Goal: Information Seeking & Learning: Learn about a topic

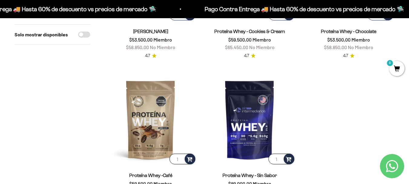
scroll to position [169, 0]
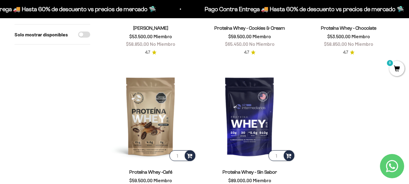
drag, startPoint x: 412, startPoint y: 25, endPoint x: 413, endPoint y: 55, distance: 30.0
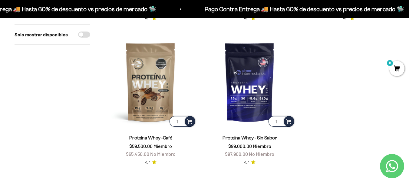
scroll to position [205, 0]
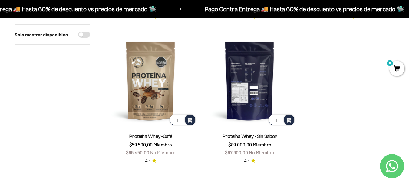
click at [246, 81] on img at bounding box center [250, 81] width 92 height 92
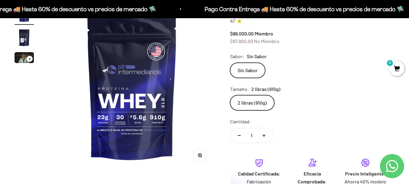
scroll to position [106, 0]
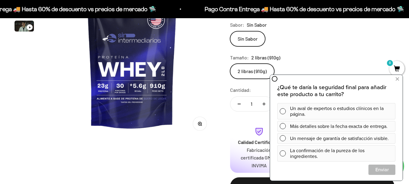
click at [152, 90] on img at bounding box center [131, 55] width 167 height 167
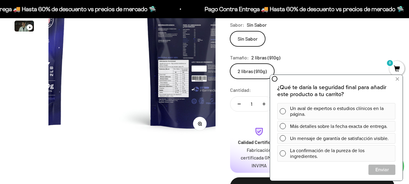
scroll to position [0, 171]
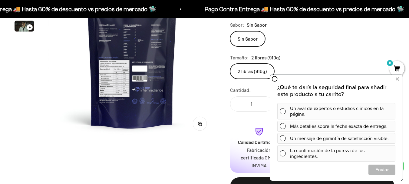
click at [62, 101] on img at bounding box center [131, 55] width 167 height 167
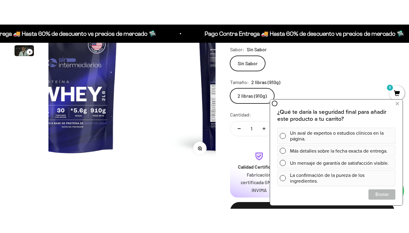
scroll to position [0, 0]
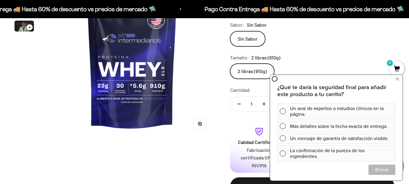
click at [200, 124] on icon "button" at bounding box center [200, 124] width 2 height 2
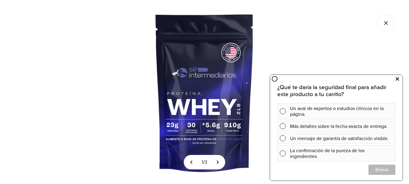
click at [398, 79] on icon at bounding box center [397, 79] width 3 height 8
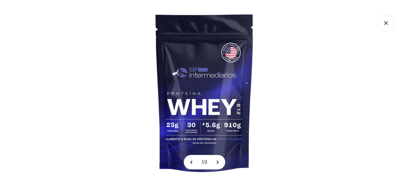
click at [216, 93] on img at bounding box center [205, 92] width 184 height 184
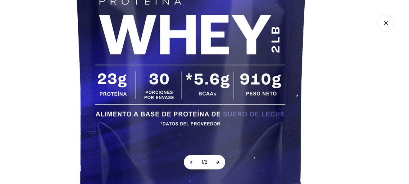
click at [220, 161] on button at bounding box center [217, 162] width 15 height 14
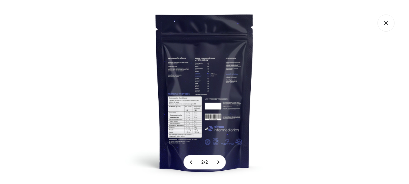
click at [211, 111] on img at bounding box center [205, 92] width 184 height 184
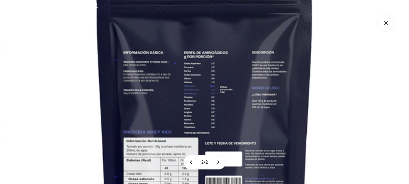
click at [200, 147] on img at bounding box center [204, 127] width 409 height 409
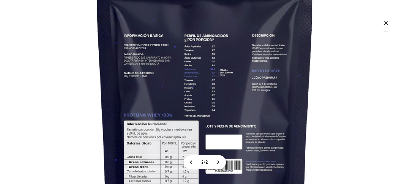
click at [203, 85] on img at bounding box center [205, 110] width 409 height 409
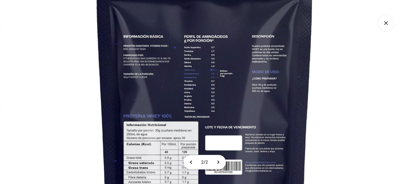
click at [203, 85] on img at bounding box center [204, 111] width 409 height 409
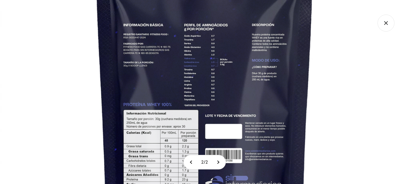
click at [203, 85] on img at bounding box center [204, 100] width 409 height 409
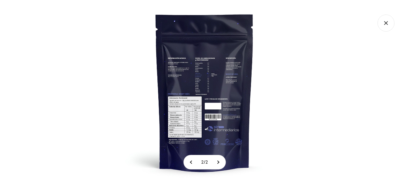
click at [203, 86] on img at bounding box center [205, 92] width 184 height 184
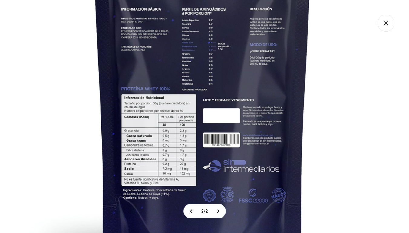
click at [233, 63] on img at bounding box center [202, 84] width 409 height 409
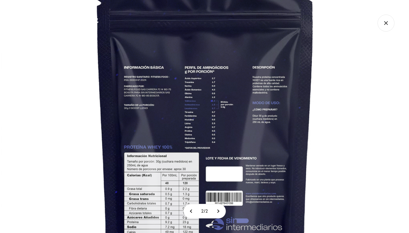
click at [240, 107] on img at bounding box center [205, 142] width 409 height 409
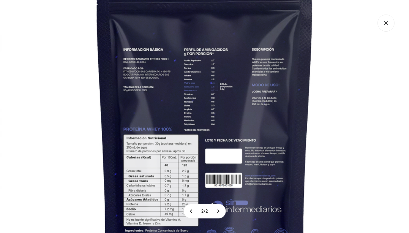
click at [385, 24] on icon "Cerrar galería" at bounding box center [386, 23] width 17 height 17
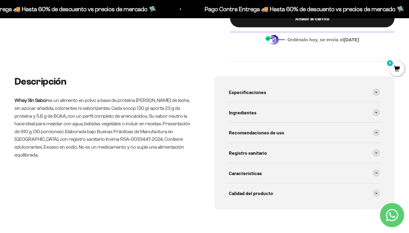
scroll to position [279, 0]
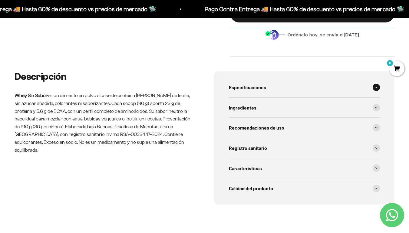
click at [377, 86] on span at bounding box center [376, 87] width 7 height 7
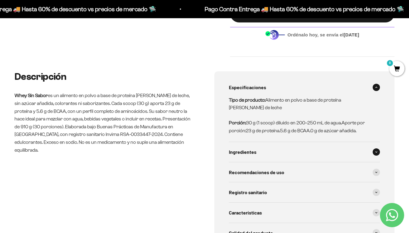
click at [374, 155] on div "Ingredientes" at bounding box center [304, 152] width 151 height 20
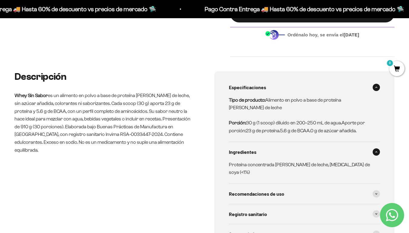
click at [377, 89] on span at bounding box center [376, 87] width 7 height 7
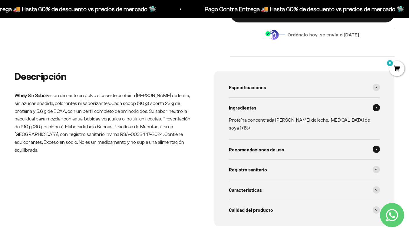
click at [373, 145] on span at bounding box center [376, 148] width 7 height 7
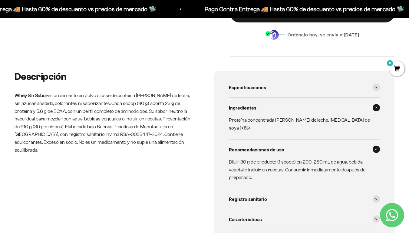
click at [373, 145] on span at bounding box center [376, 148] width 7 height 7
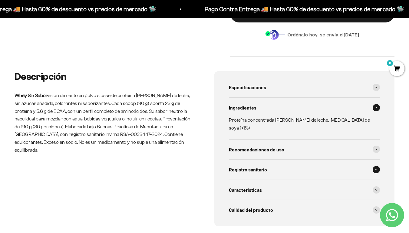
click at [376, 169] on icon at bounding box center [376, 169] width 2 height 1
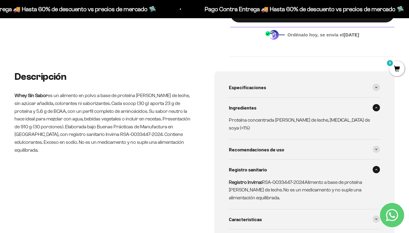
click at [376, 168] on icon at bounding box center [376, 169] width 2 height 2
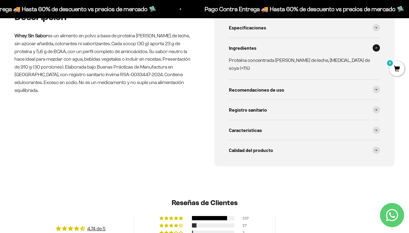
scroll to position [339, 0]
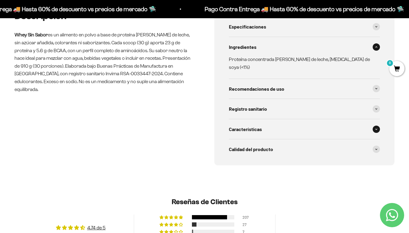
click at [376, 128] on icon at bounding box center [376, 129] width 2 height 2
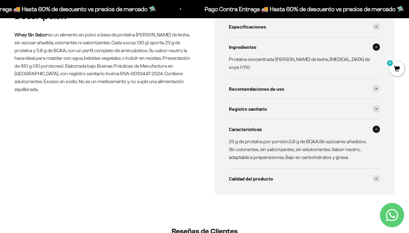
click at [374, 125] on span at bounding box center [376, 128] width 7 height 7
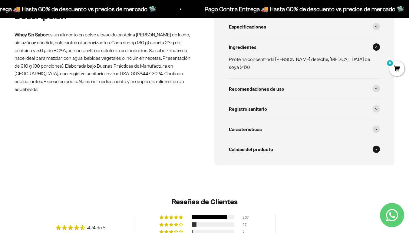
click at [374, 145] on span at bounding box center [376, 148] width 7 height 7
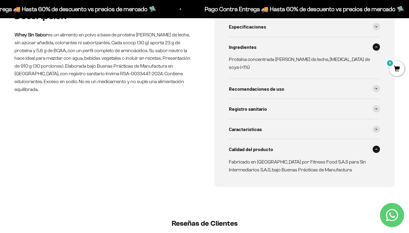
click at [404, 141] on div "Descripción Whey Sin Sabor es un alimento en polvo a base de proteína de suero …" at bounding box center [204, 111] width 409 height 200
click at [378, 145] on span at bounding box center [376, 148] width 7 height 7
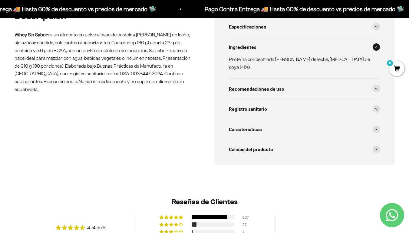
click at [394, 164] on div "Descripción Whey Sin Sabor es un alimento en polvo a base de proteína de suero …" at bounding box center [204, 100] width 409 height 179
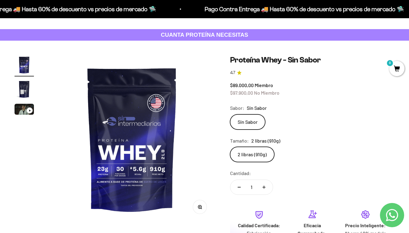
scroll to position [24, 0]
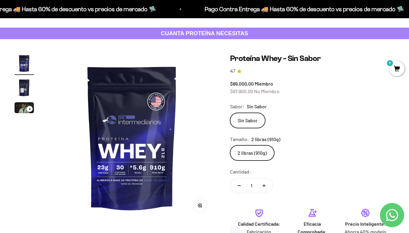
click at [29, 107] on icon "Ir al artículo 3" at bounding box center [30, 108] width 2 height 3
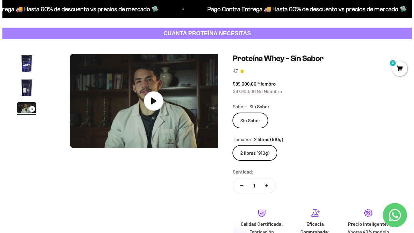
scroll to position [0, 342]
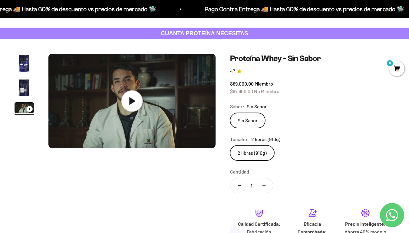
click at [135, 101] on icon at bounding box center [132, 101] width 6 height 8
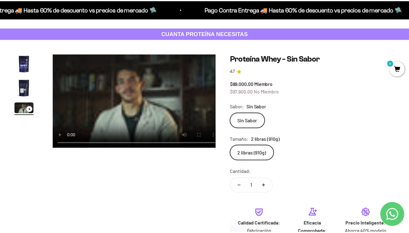
scroll to position [0, 346]
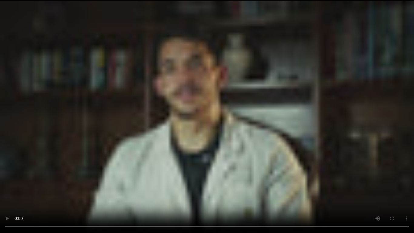
click at [174, 133] on video "Proteína Whey - Sin Sabor" at bounding box center [207, 116] width 414 height 233
click at [176, 98] on video "Proteína Whey - Sin Sabor" at bounding box center [207, 116] width 414 height 233
click at [256, 103] on video "Proteína Whey - Sin Sabor" at bounding box center [207, 116] width 414 height 233
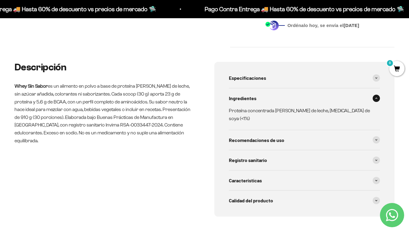
scroll to position [0, 0]
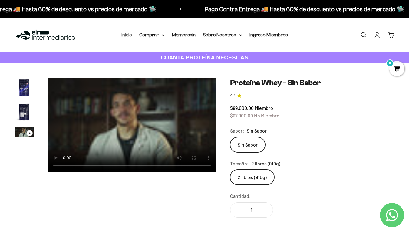
click at [124, 37] on link "Inicio" at bounding box center [126, 34] width 11 height 5
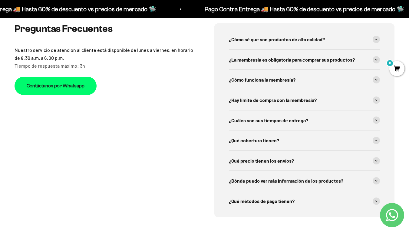
scroll to position [1926, 0]
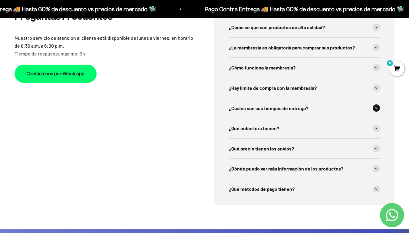
click at [330, 98] on div "¿Cuáles son sus tiempos de entrega?" at bounding box center [304, 108] width 151 height 20
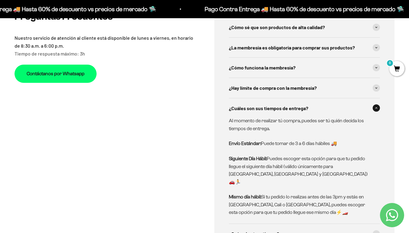
click at [330, 98] on div "¿Cuáles son sus tiempos de entrega?" at bounding box center [304, 108] width 151 height 20
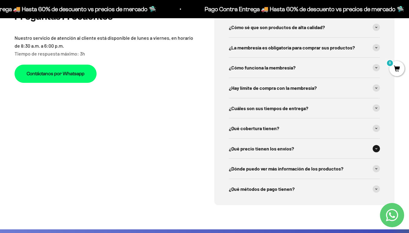
click at [241, 144] on span "¿Qué precio tienen los envíos?" at bounding box center [261, 148] width 65 height 8
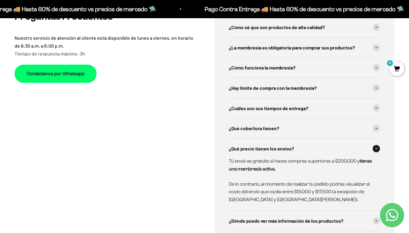
click at [241, 144] on span "¿Qué precio tienen los envíos?" at bounding box center [261, 148] width 65 height 8
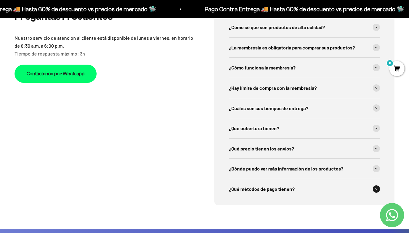
click at [243, 185] on span "¿Qué métodos de pago tienen?" at bounding box center [262, 189] width 66 height 8
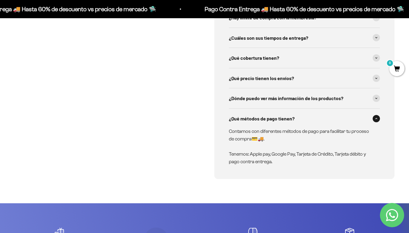
scroll to position [1998, 0]
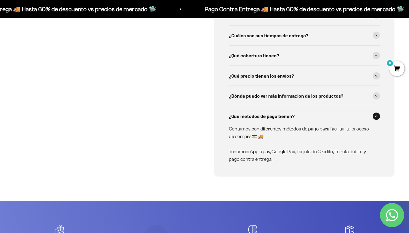
click at [194, 131] on div "Preguntas Frecuentes Nuestro servicio de atención al cliente está disponible de…" at bounding box center [105, 58] width 180 height 238
click at [244, 93] on span "¿Dónde puedo ver más información de los productos?" at bounding box center [286, 96] width 114 height 8
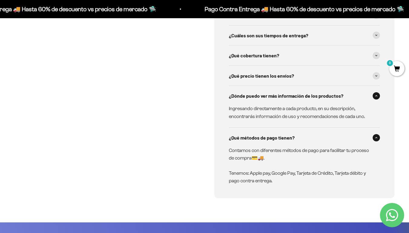
click at [202, 97] on div "Preguntas Frecuentes Nuestro servicio de atención al cliente está disponible de…" at bounding box center [205, 68] width 380 height 259
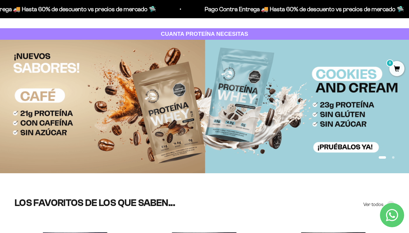
scroll to position [24, 0]
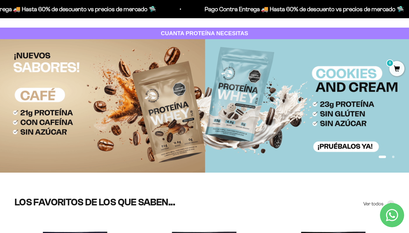
click at [202, 97] on img at bounding box center [204, 105] width 409 height 133
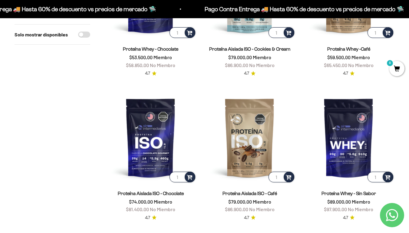
scroll to position [460, 0]
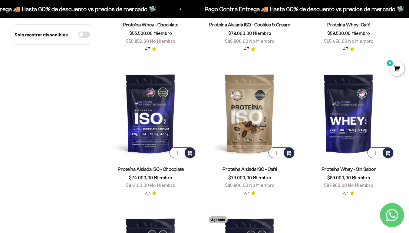
click at [124, 180] on div "Proteína Aislada ISO - Chocolate $74.000,00 Miembro $81.400,00 No Miembro" at bounding box center [151, 177] width 92 height 24
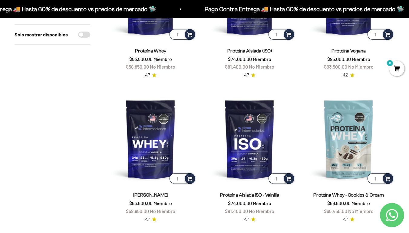
scroll to position [133, 0]
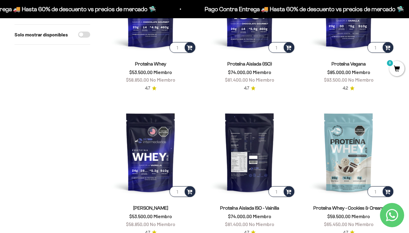
click at [256, 153] on img at bounding box center [250, 152] width 92 height 92
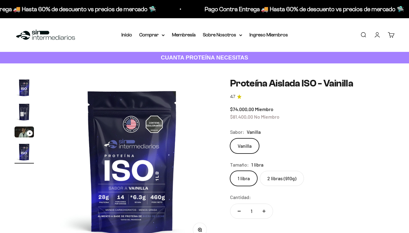
click at [22, 131] on img "Ir al artículo 3" at bounding box center [24, 131] width 19 height 11
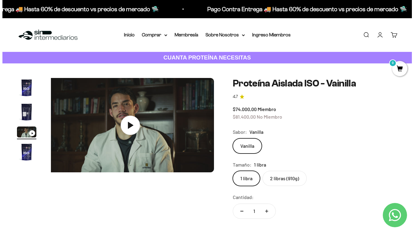
scroll to position [0, 342]
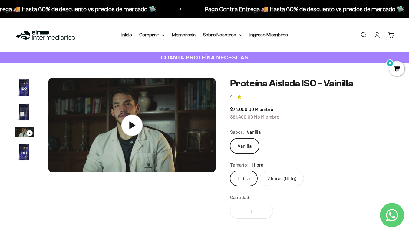
click at [130, 126] on icon at bounding box center [132, 125] width 6 height 8
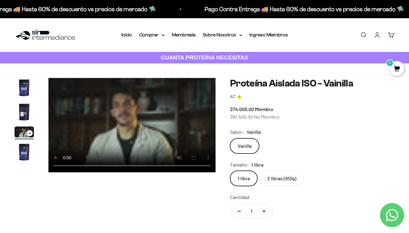
scroll to position [0, 346]
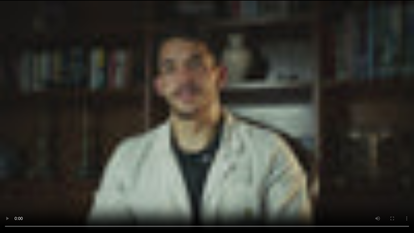
click at [146, 189] on video "Proteína Aislada ISO - Vainilla" at bounding box center [207, 116] width 414 height 233
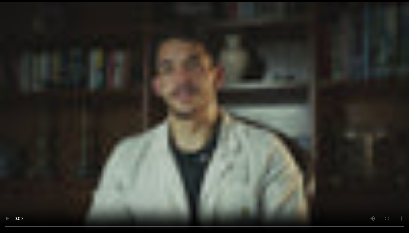
scroll to position [0, 342]
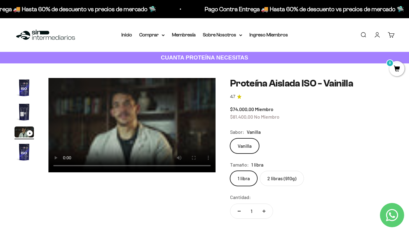
click at [24, 87] on img "Ir al artículo 1" at bounding box center [24, 87] width 19 height 19
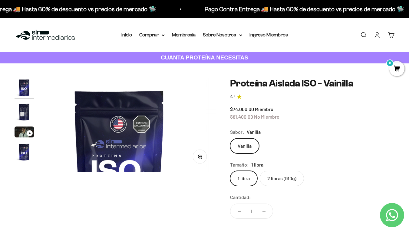
scroll to position [0, 0]
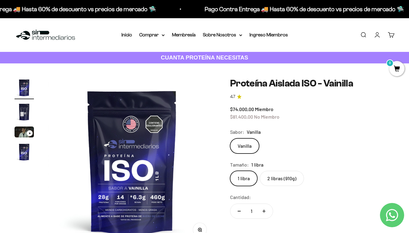
click at [386, 139] on div "Vanilla" at bounding box center [312, 145] width 164 height 15
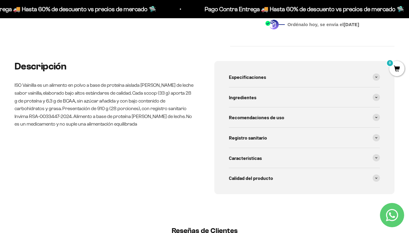
scroll to position [291, 0]
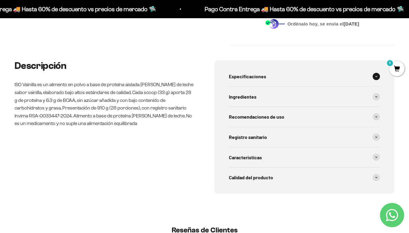
click at [368, 77] on div "Especificaciones" at bounding box center [304, 76] width 151 height 20
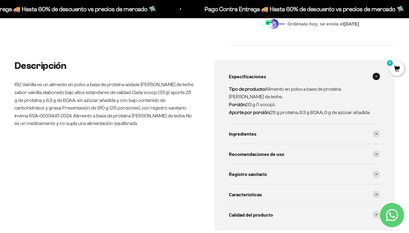
click at [376, 75] on span at bounding box center [376, 76] width 7 height 7
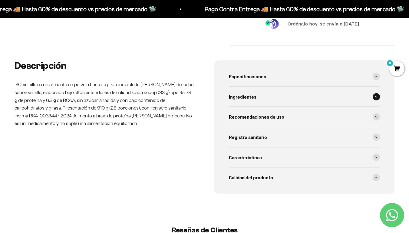
click at [375, 94] on span at bounding box center [376, 96] width 7 height 7
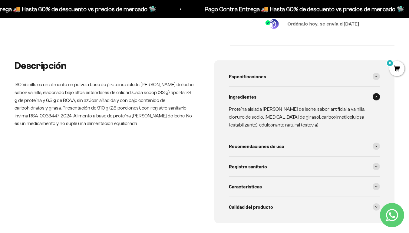
click at [376, 95] on span at bounding box center [376, 96] width 7 height 7
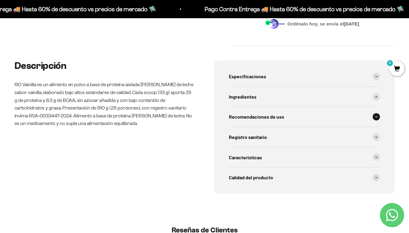
click at [375, 117] on span at bounding box center [376, 116] width 7 height 7
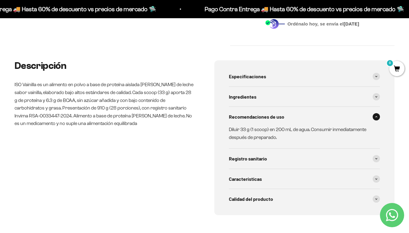
click at [375, 117] on span at bounding box center [376, 116] width 7 height 7
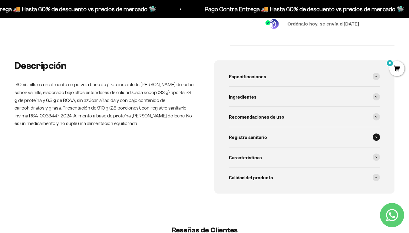
click at [376, 136] on icon at bounding box center [376, 137] width 2 height 2
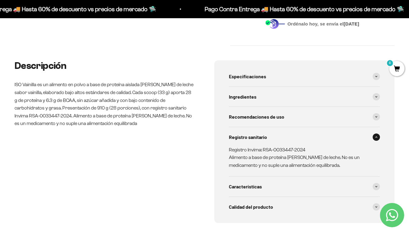
click at [376, 136] on span at bounding box center [376, 136] width 7 height 7
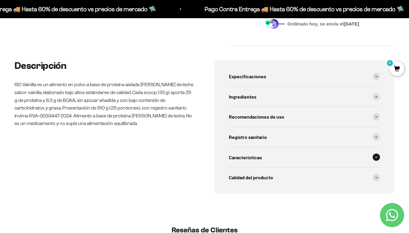
click at [376, 159] on span at bounding box center [376, 156] width 7 height 7
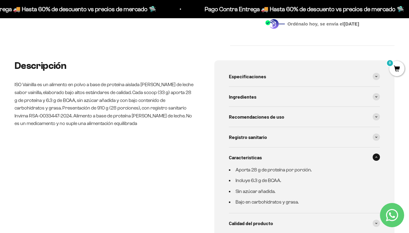
click at [376, 159] on span at bounding box center [376, 156] width 7 height 7
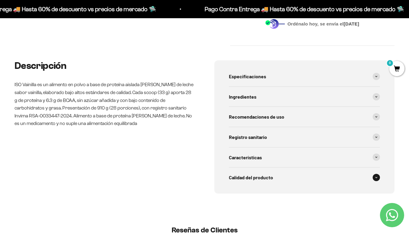
click at [377, 174] on span at bounding box center [376, 176] width 7 height 7
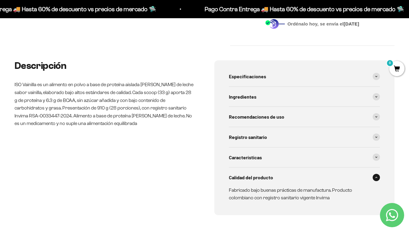
click at [377, 174] on span at bounding box center [376, 176] width 7 height 7
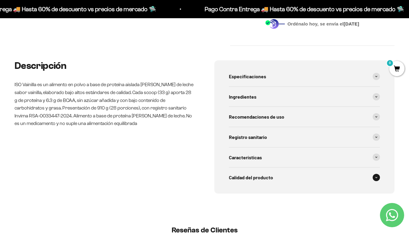
click at [377, 174] on span at bounding box center [376, 176] width 7 height 7
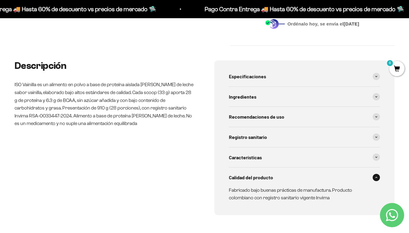
click at [377, 174] on span at bounding box center [376, 176] width 7 height 7
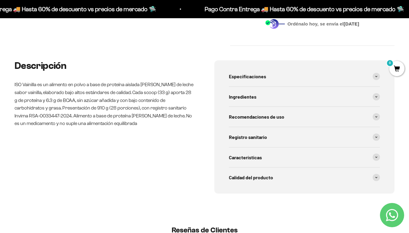
click at [154, 158] on div "Descripción ISO Vainilla es un alimento en polvo a base de proteína aislada de …" at bounding box center [105, 126] width 180 height 133
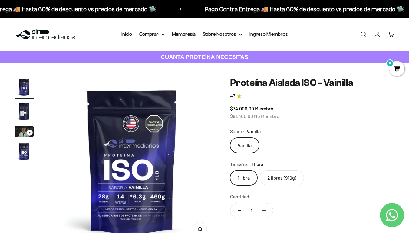
scroll to position [0, 0]
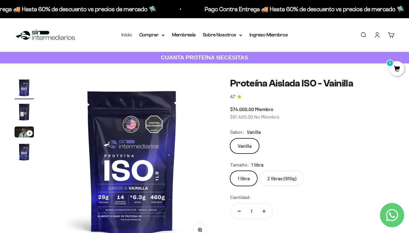
click at [125, 35] on link "Inicio" at bounding box center [126, 34] width 11 height 5
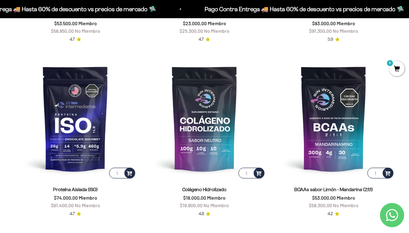
scroll to position [363, 0]
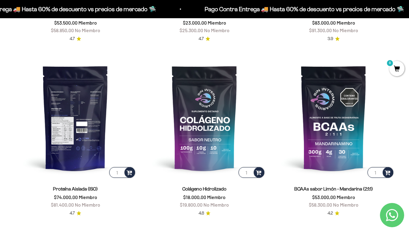
click at [64, 127] on img at bounding box center [76, 118] width 122 height 122
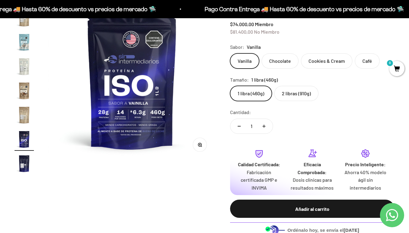
scroll to position [73, 0]
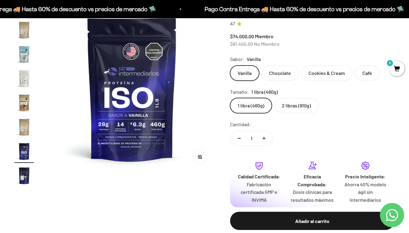
click at [302, 107] on label "2 libras (910g)" at bounding box center [296, 105] width 44 height 15
click at [230, 98] on input "2 libras (910g)" at bounding box center [230, 97] width 0 height 0
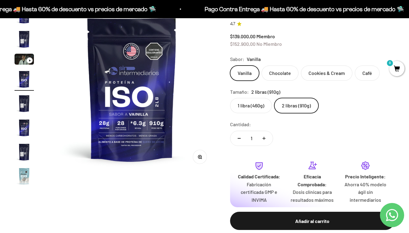
click input "1 libra (460g)" at bounding box center [230, 97] width 0 height 0
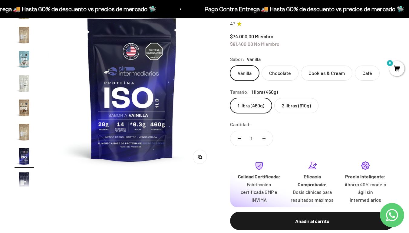
scroll to position [219, 0]
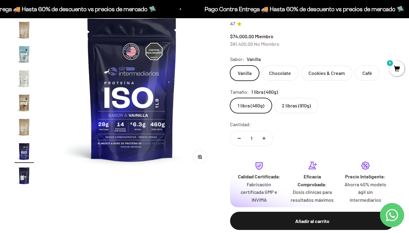
click input "2 libras (910g)" at bounding box center [230, 97] width 0 height 0
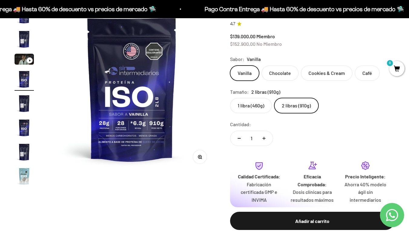
click at [302, 104] on label "2 libras (910g)" at bounding box center [296, 105] width 44 height 15
click at [230, 98] on input "2 libras (910g)" at bounding box center [230, 97] width 0 height 0
click at [302, 104] on label "2 libras (910g)" at bounding box center [296, 105] width 44 height 15
click at [230, 98] on input "2 libras (910g)" at bounding box center [230, 97] width 0 height 0
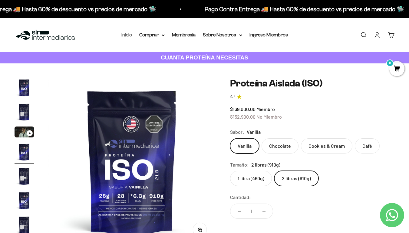
click at [127, 36] on link "Inicio" at bounding box center [126, 34] width 11 height 5
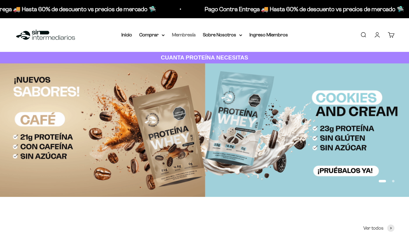
click at [191, 35] on link "Membresía" at bounding box center [184, 34] width 24 height 5
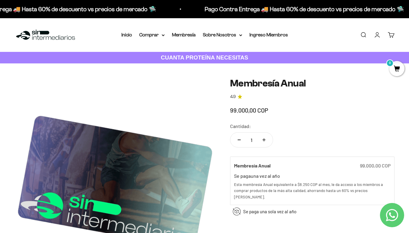
click at [371, 105] on div "99.000,00 COP" at bounding box center [312, 110] width 164 height 10
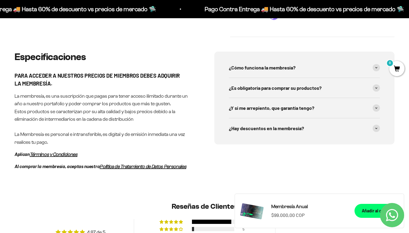
scroll to position [303, 0]
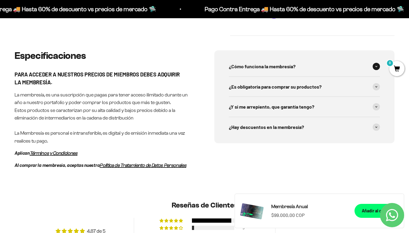
click at [358, 63] on div "¿Cómo funciona la membresía?" at bounding box center [304, 66] width 151 height 20
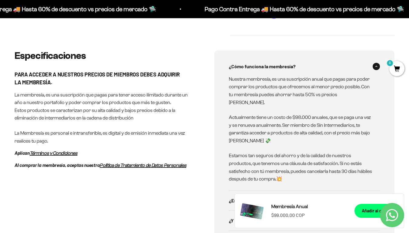
click at [203, 182] on div "Especificaciones PARA ACCEDER A NUESTROS PRECIOS DE MIEMBROS DEBES ADQUIRIR LA …" at bounding box center [205, 153] width 380 height 206
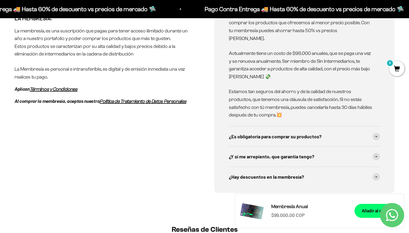
scroll to position [400, 0]
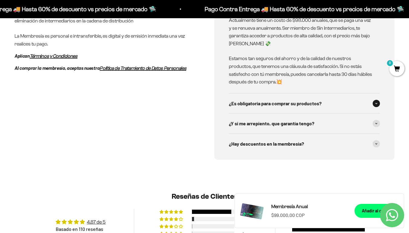
click at [262, 94] on div "¿Es obligatoría para comprar su productos?" at bounding box center [304, 103] width 151 height 20
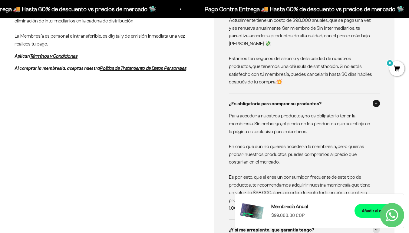
click at [201, 116] on div "Especificaciones PARA ACCEDER A NUESTROS PRECIOS DE MIEMBROS DEBES ADQUIRIR LA …" at bounding box center [205, 109] width 380 height 312
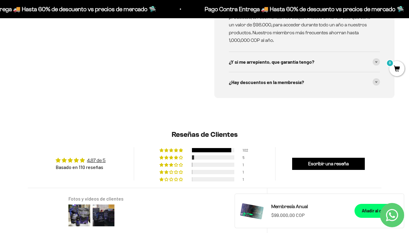
scroll to position [569, 0]
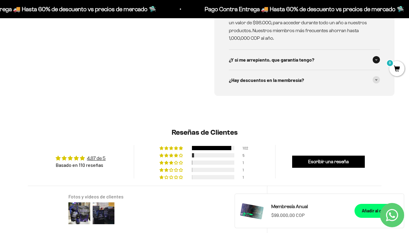
click at [280, 50] on div "¿Y si me arrepiento, que garantía tengo?" at bounding box center [304, 60] width 151 height 20
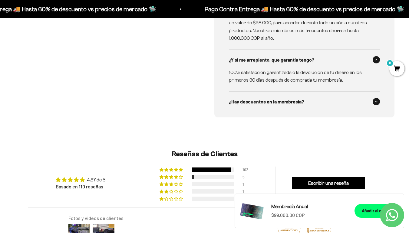
click at [241, 97] on span "¿Hay descuentos en la membresía?" at bounding box center [266, 101] width 75 height 8
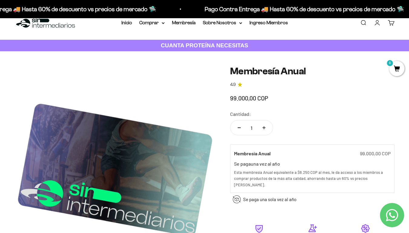
scroll to position [0, 0]
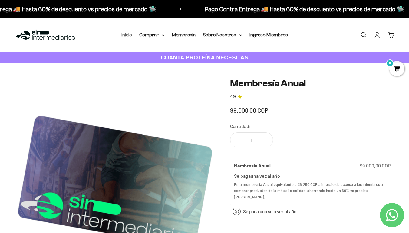
click at [127, 36] on link "Inicio" at bounding box center [126, 34] width 11 height 5
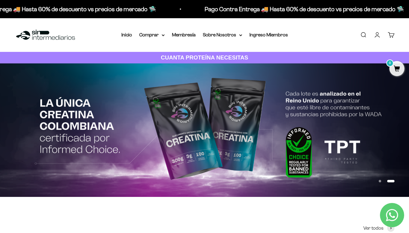
click at [147, 115] on img at bounding box center [204, 129] width 409 height 133
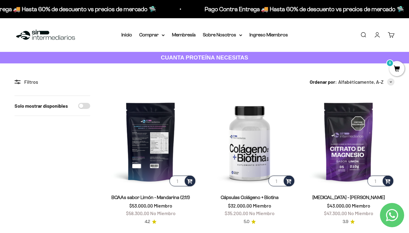
click at [147, 123] on img at bounding box center [151, 141] width 92 height 92
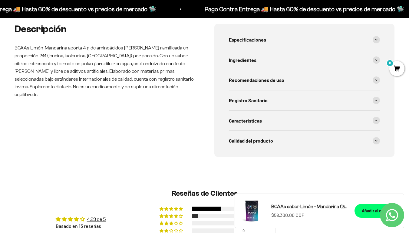
scroll to position [279, 0]
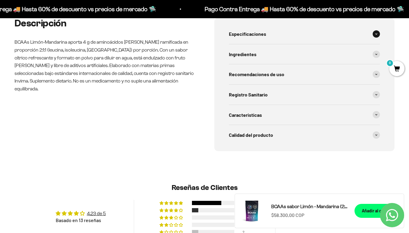
click at [262, 37] on span "Especificaciones" at bounding box center [247, 34] width 37 height 8
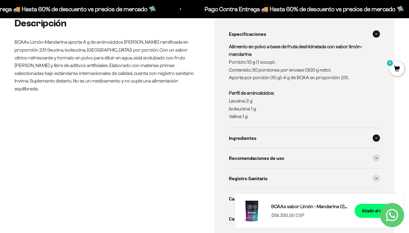
click at [258, 138] on div "Ingredientes" at bounding box center [304, 138] width 151 height 20
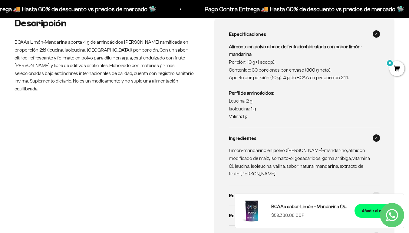
click at [278, 62] on p "Alimento en polvo a base de fruta deshidratada con sabor limón-mandarina Porció…" at bounding box center [301, 82] width 144 height 78
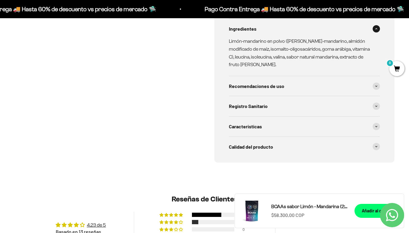
scroll to position [400, 0]
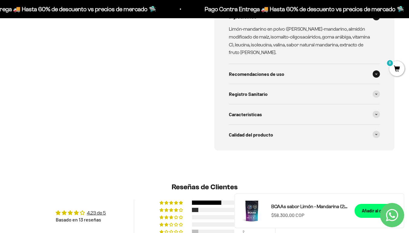
click at [245, 73] on span "Recomendaciones de uso" at bounding box center [256, 74] width 55 height 8
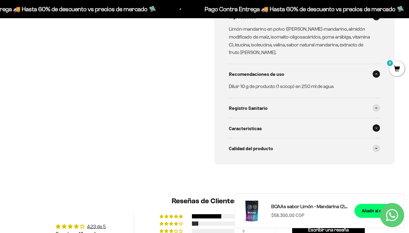
click at [251, 129] on span "Caracteristicas" at bounding box center [245, 128] width 33 height 8
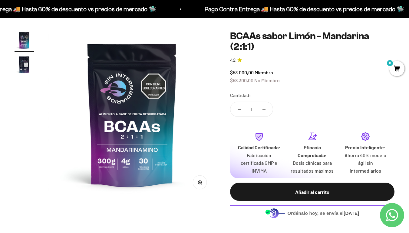
scroll to position [46, 0]
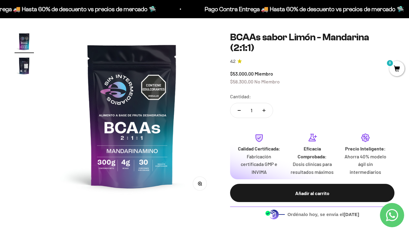
click at [202, 183] on button "Zoom" at bounding box center [200, 184] width 14 height 14
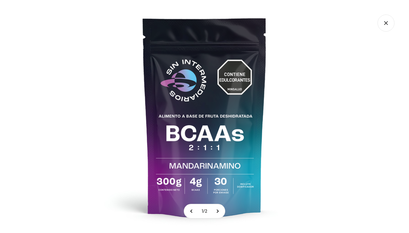
click at [214, 160] on img at bounding box center [204, 116] width 233 height 233
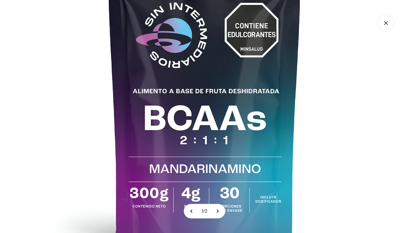
click at [214, 160] on img at bounding box center [204, 91] width 363 height 363
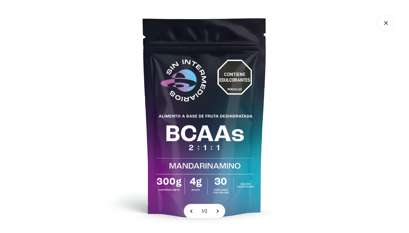
click at [214, 160] on img at bounding box center [204, 116] width 233 height 233
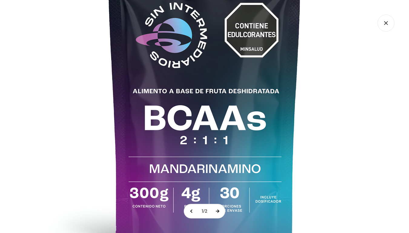
click at [219, 210] on button at bounding box center [217, 211] width 15 height 14
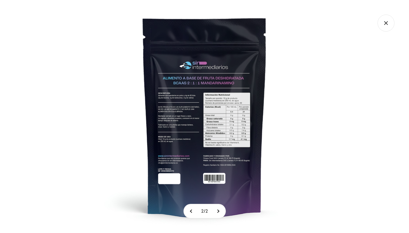
click at [197, 107] on img at bounding box center [204, 116] width 233 height 233
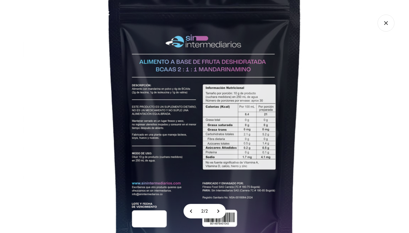
click at [197, 107] on img at bounding box center [204, 121] width 363 height 363
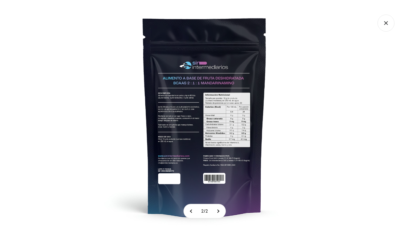
click at [197, 107] on img at bounding box center [204, 116] width 233 height 233
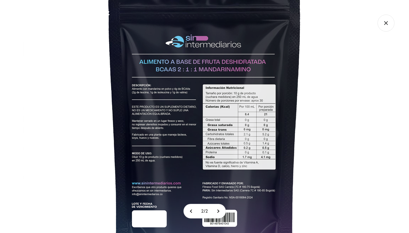
click at [385, 25] on icon "Cerrar galería" at bounding box center [386, 23] width 17 height 17
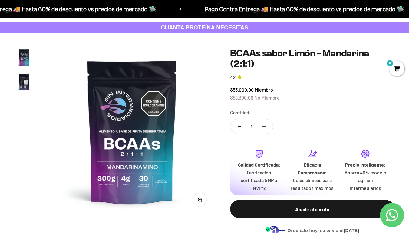
scroll to position [25, 0]
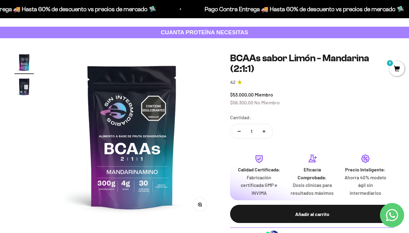
click at [210, 99] on img at bounding box center [131, 136] width 167 height 167
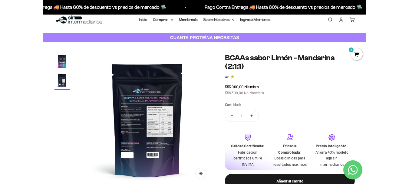
scroll to position [0, 0]
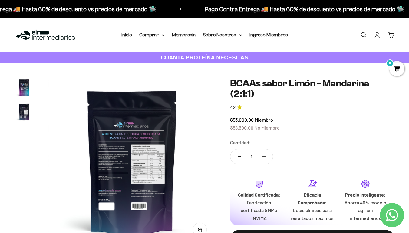
click at [197, 56] on strong "CUANTA PROTEÍNA NECESITAS" at bounding box center [205, 57] width 88 height 6
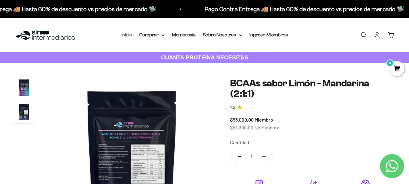
click at [125, 35] on link "Inicio" at bounding box center [126, 34] width 11 height 5
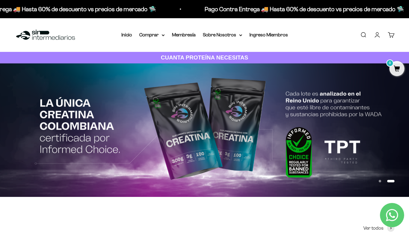
click at [193, 135] on img at bounding box center [204, 129] width 409 height 133
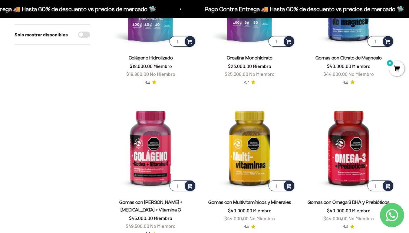
scroll to position [291, 0]
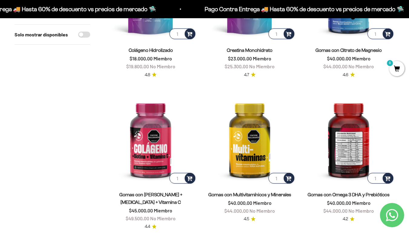
click at [356, 148] on img at bounding box center [349, 139] width 92 height 92
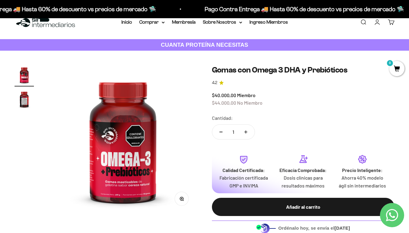
scroll to position [12, 0]
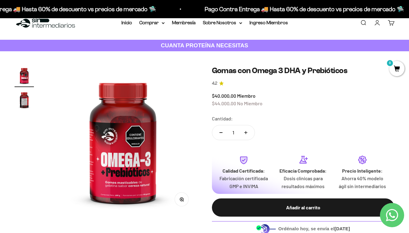
click at [25, 100] on img "Ir al artículo 2" at bounding box center [24, 99] width 19 height 19
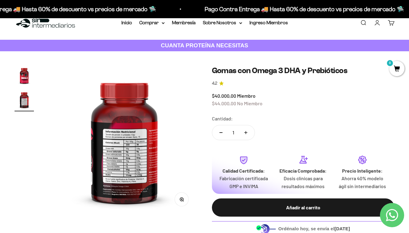
scroll to position [0, 152]
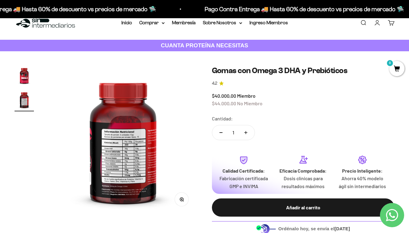
click at [183, 200] on icon "button" at bounding box center [183, 200] width 1 height 1
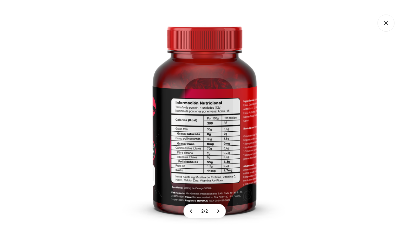
click at [272, 163] on img at bounding box center [204, 116] width 233 height 233
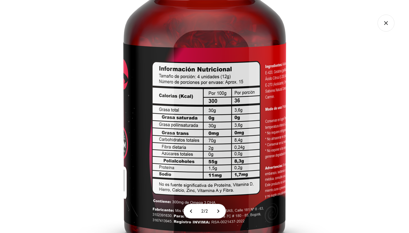
click at [383, 26] on icon "Cerrar galería" at bounding box center [386, 23] width 17 height 17
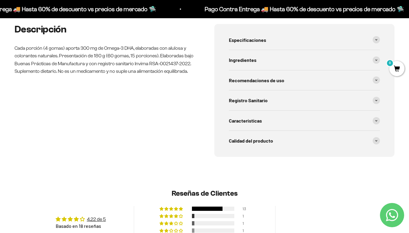
scroll to position [254, 0]
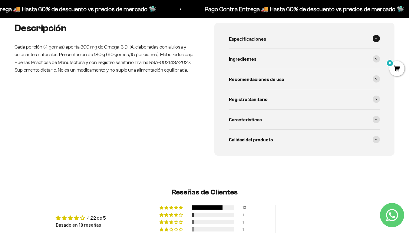
click at [264, 45] on div "Especificaciones" at bounding box center [304, 39] width 151 height 20
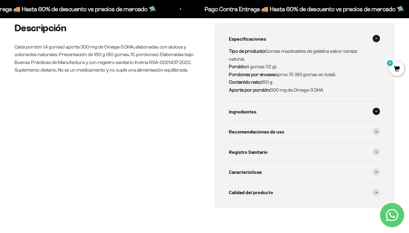
click at [268, 111] on div "Ingredientes" at bounding box center [304, 111] width 151 height 20
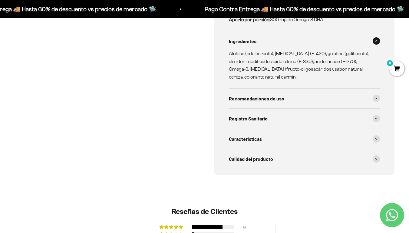
scroll to position [327, 0]
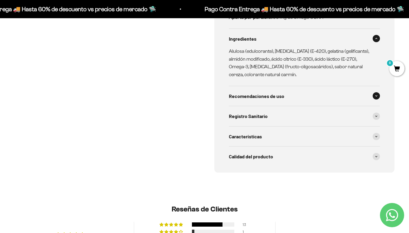
click at [266, 102] on div "Recomendaciones de uso" at bounding box center [304, 96] width 151 height 20
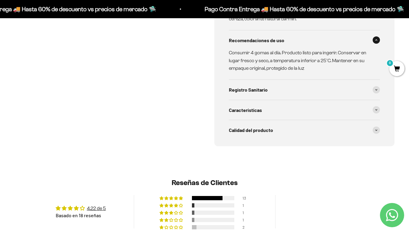
scroll to position [400, 0]
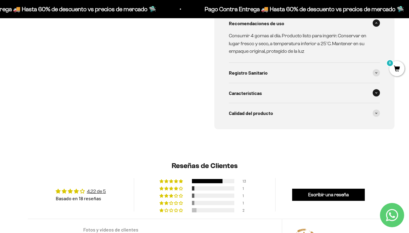
click at [242, 97] on div "Características" at bounding box center [304, 93] width 151 height 20
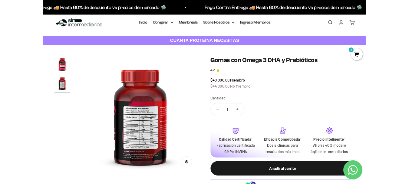
scroll to position [0, 0]
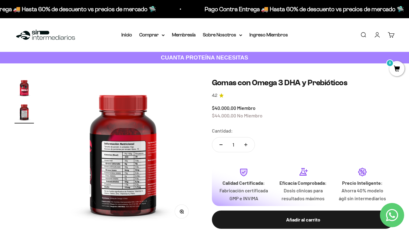
click at [174, 56] on strong "CUANTA PROTEÍNA NECESITAS" at bounding box center [205, 57] width 88 height 6
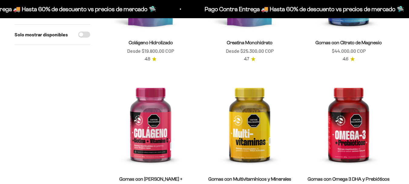
scroll to position [291, 0]
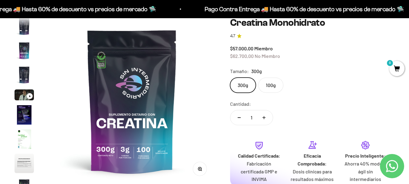
scroll to position [24, 0]
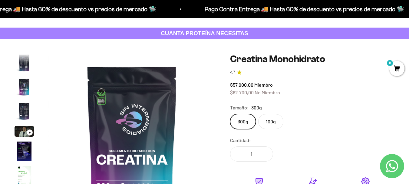
click at [27, 135] on img "Ir al artículo 5" at bounding box center [24, 131] width 19 height 11
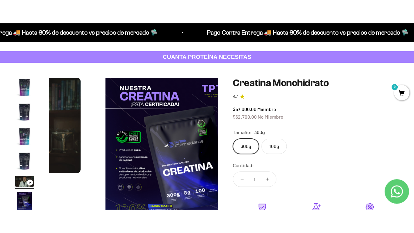
scroll to position [0, 683]
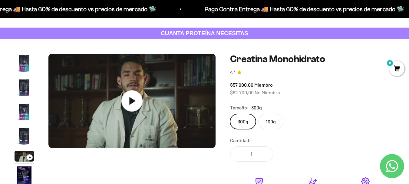
click at [136, 98] on icon at bounding box center [131, 100] width 21 height 21
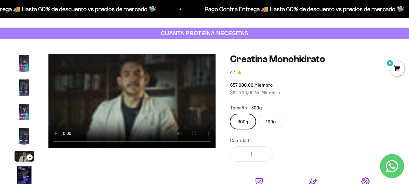
scroll to position [0, 693]
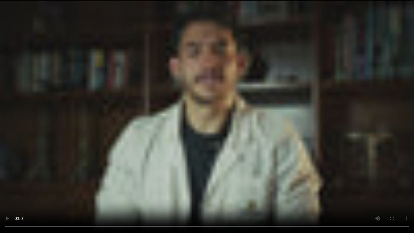
click at [147, 144] on video "Creatina Monohidrato" at bounding box center [207, 116] width 414 height 233
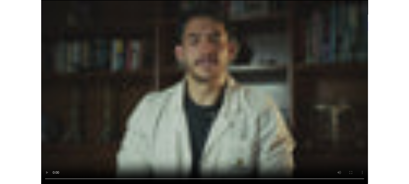
scroll to position [0, 683]
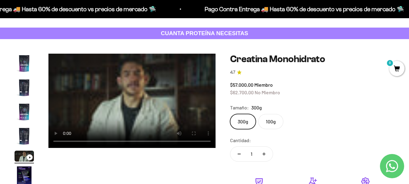
click at [25, 68] on img "Ir al artículo 1" at bounding box center [24, 63] width 19 height 19
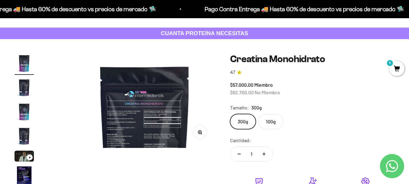
scroll to position [0, 0]
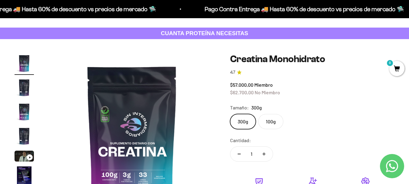
click at [49, 74] on img at bounding box center [131, 137] width 167 height 167
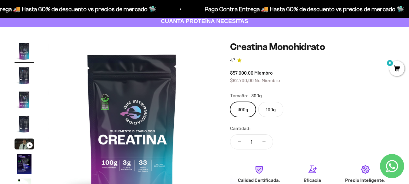
scroll to position [48, 0]
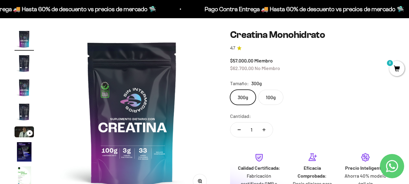
click at [24, 61] on img "Ir al artículo 2" at bounding box center [24, 63] width 19 height 19
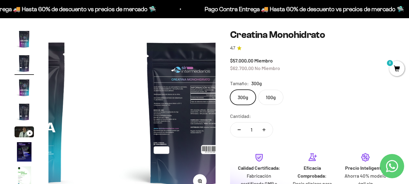
scroll to position [0, 171]
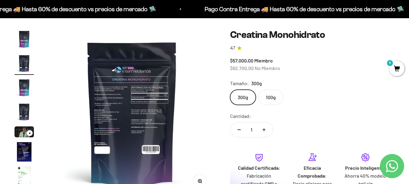
click at [199, 179] on circle "button" at bounding box center [199, 180] width 3 height 3
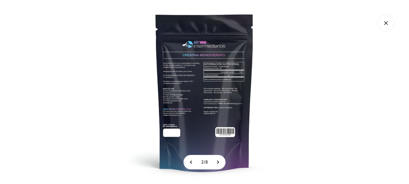
click at [206, 116] on img at bounding box center [205, 92] width 184 height 184
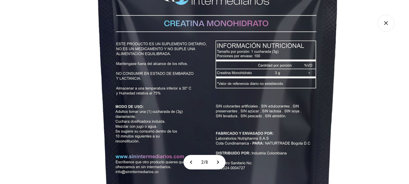
click at [217, 137] on img at bounding box center [218, 114] width 454 height 454
click at [218, 163] on button at bounding box center [217, 162] width 15 height 14
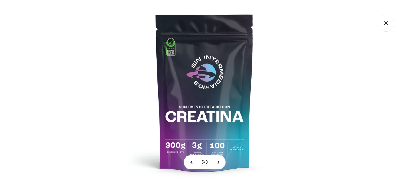
click at [218, 163] on button at bounding box center [217, 162] width 15 height 14
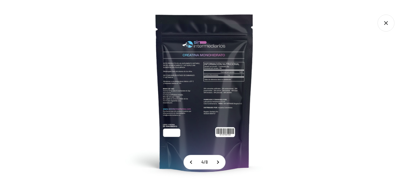
click at [205, 92] on img at bounding box center [205, 92] width 184 height 184
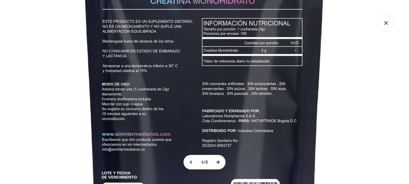
click at [218, 163] on button at bounding box center [217, 162] width 15 height 14
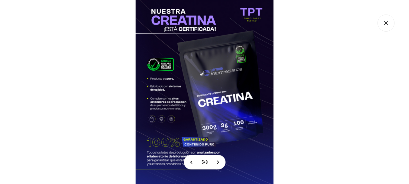
click at [215, 123] on img at bounding box center [205, 92] width 184 height 184
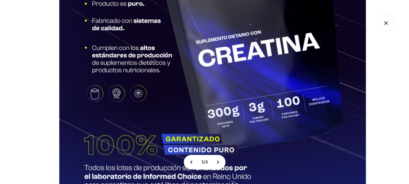
click at [222, 20] on img at bounding box center [212, 33] width 409 height 409
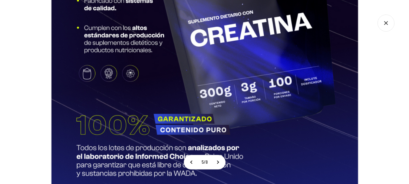
click at [274, 160] on img at bounding box center [204, 13] width 409 height 409
click at [220, 164] on button at bounding box center [217, 162] width 15 height 14
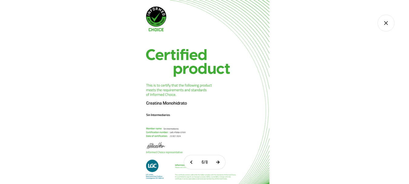
click at [218, 160] on button at bounding box center [217, 162] width 15 height 14
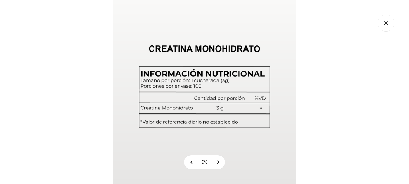
click at [218, 160] on button at bounding box center [217, 162] width 15 height 14
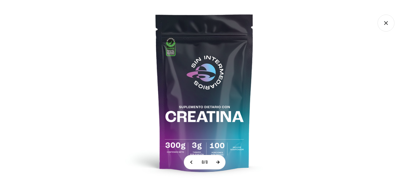
click at [218, 162] on button at bounding box center [217, 162] width 15 height 14
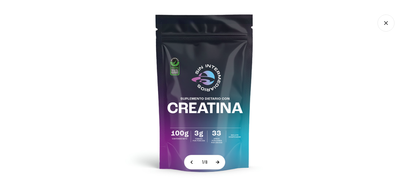
click at [218, 162] on button at bounding box center [217, 162] width 15 height 14
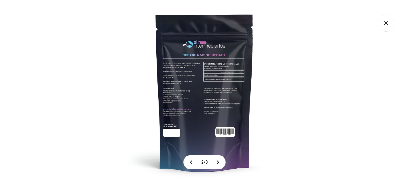
click at [386, 22] on icon "Cerrar galería" at bounding box center [386, 23] width 17 height 17
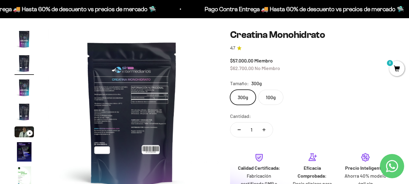
scroll to position [52, 0]
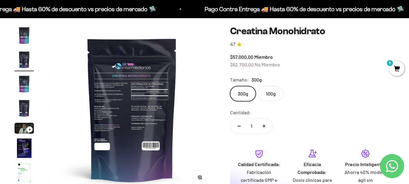
click at [192, 127] on img at bounding box center [131, 109] width 167 height 167
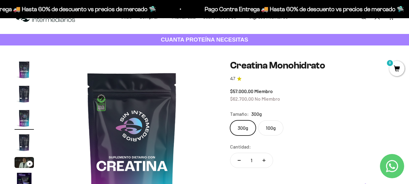
scroll to position [0, 0]
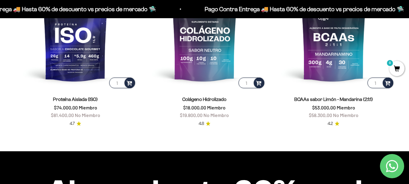
scroll to position [422, 0]
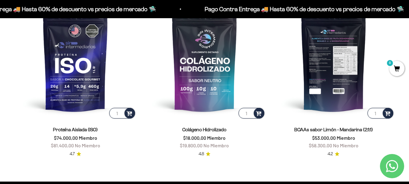
click at [320, 56] on img at bounding box center [334, 59] width 122 height 122
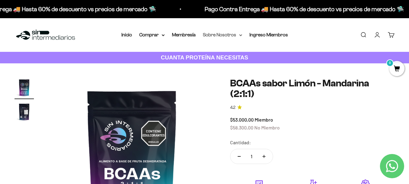
click at [215, 36] on summary "Sobre Nosotros" at bounding box center [222, 35] width 39 height 8
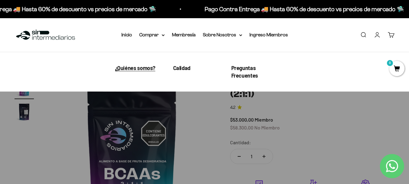
click at [140, 69] on span "¿Quiénes somos?" at bounding box center [135, 67] width 41 height 7
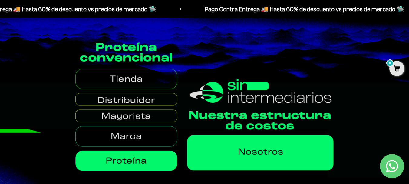
scroll to position [266, 0]
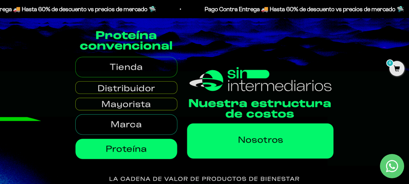
click at [264, 141] on img at bounding box center [204, 123] width 409 height 199
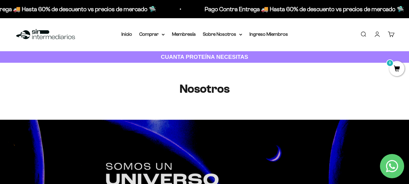
scroll to position [0, 0]
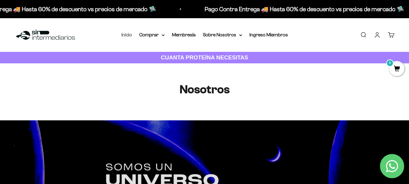
click at [129, 36] on link "Inicio" at bounding box center [126, 34] width 11 height 5
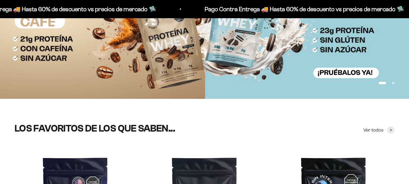
scroll to position [170, 0]
